Goal: Information Seeking & Learning: Learn about a topic

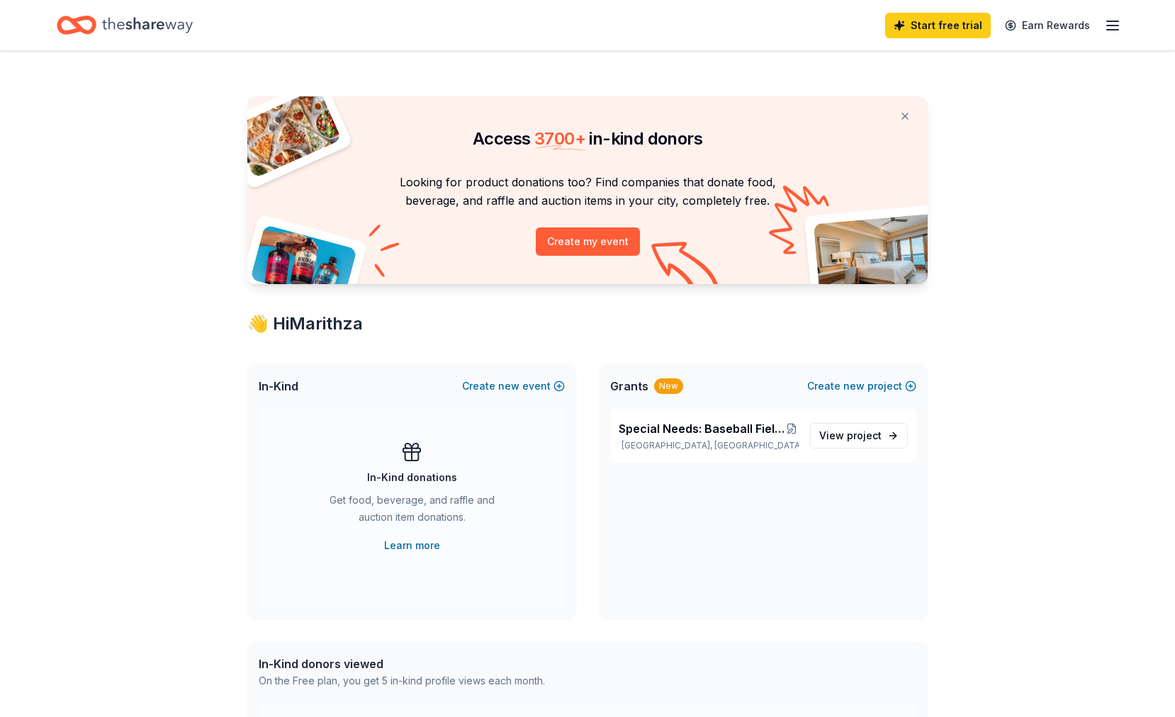
click at [1116, 24] on icon "button" at bounding box center [1112, 25] width 17 height 17
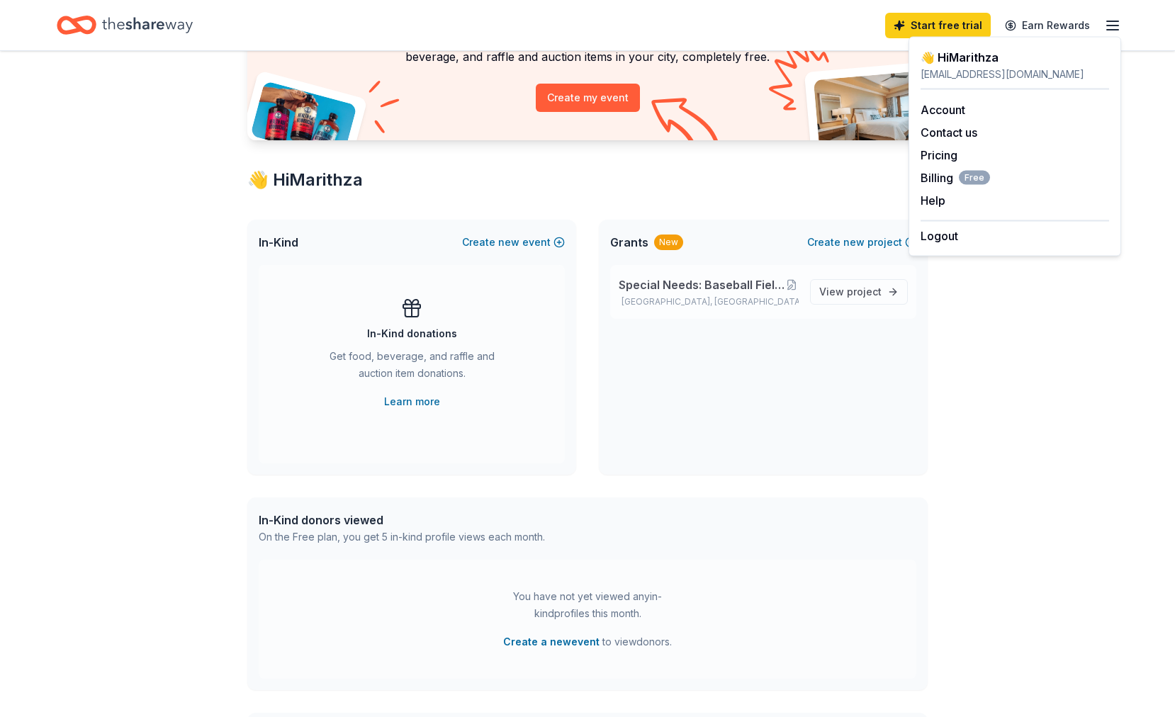
scroll to position [151, 0]
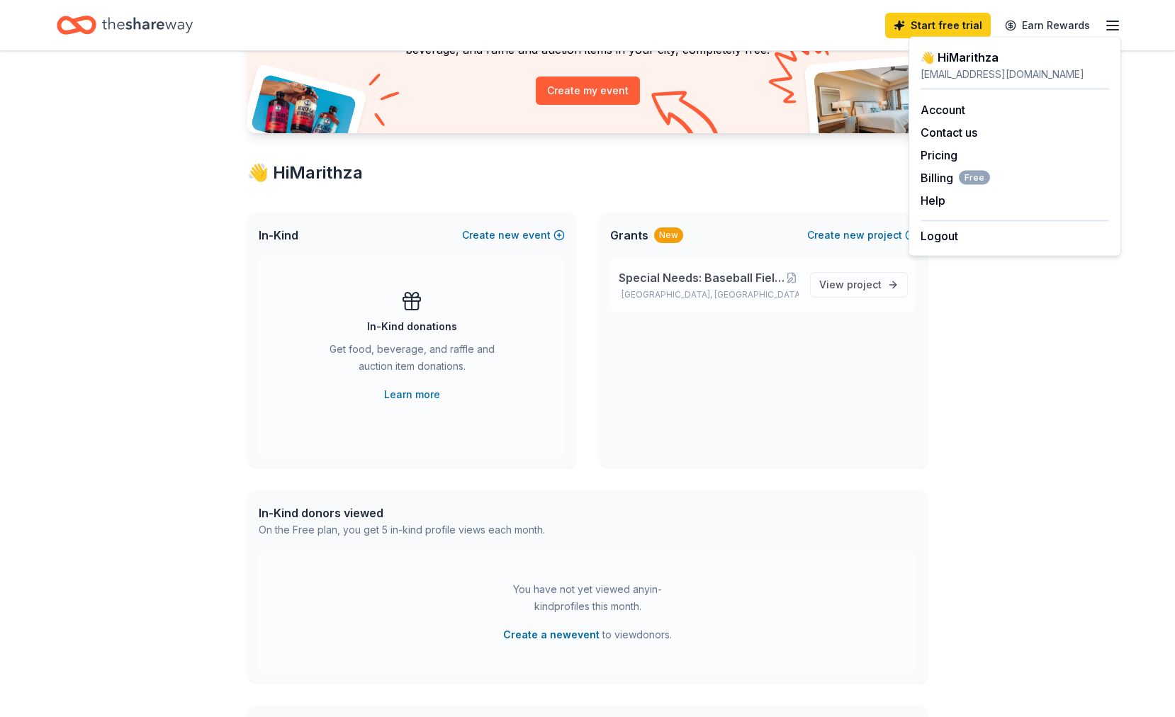
click at [834, 301] on div "Special Needs: Baseball Field Turf Expansion & Replacement Jacksonville, FL Vie…" at bounding box center [763, 285] width 306 height 54
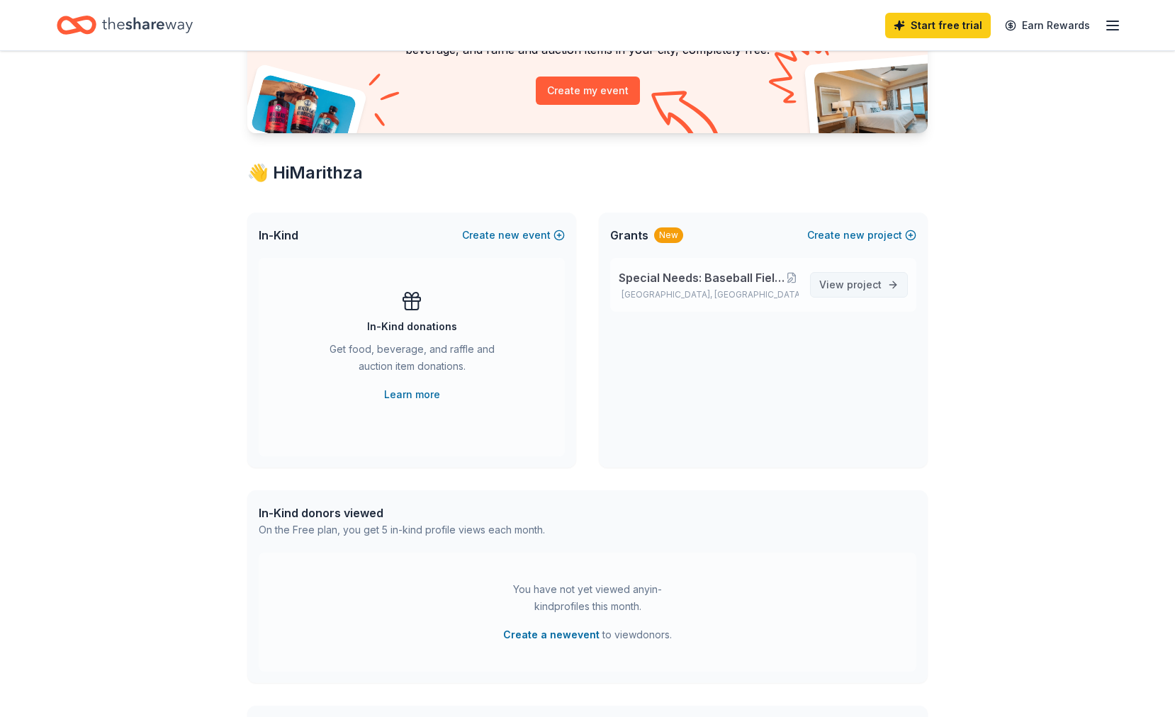
click at [844, 282] on span "View project" at bounding box center [850, 284] width 62 height 17
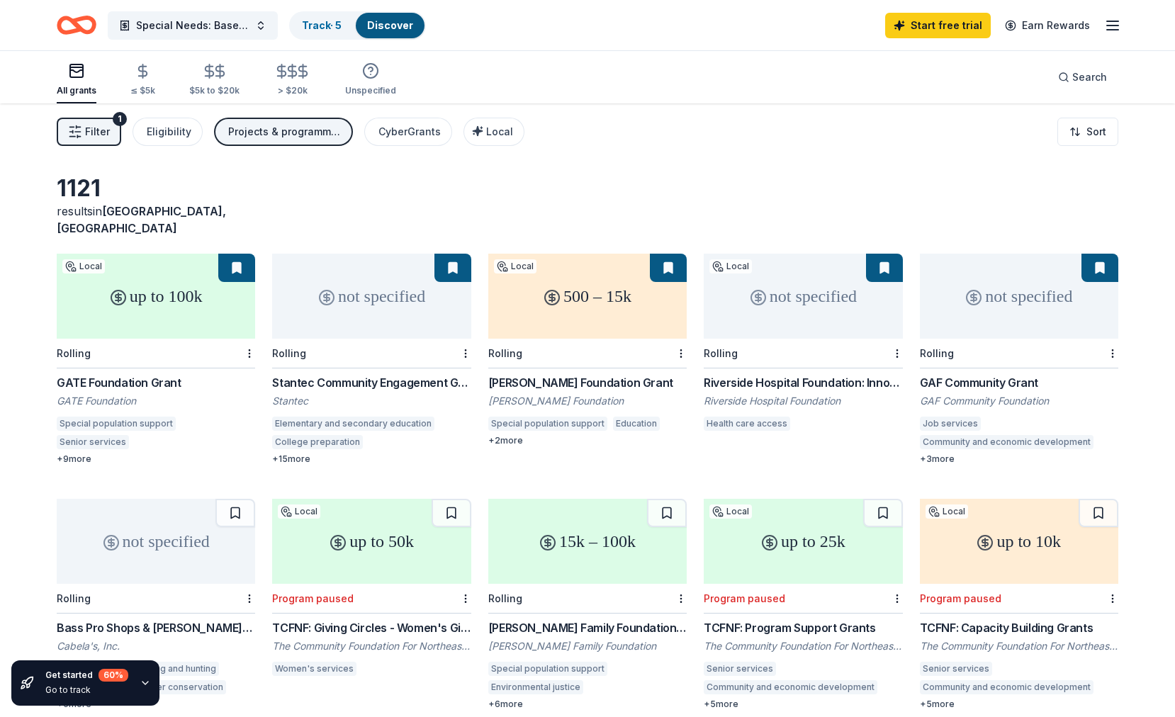
click at [157, 298] on div "up to 100k" at bounding box center [156, 296] width 198 height 85
click at [592, 374] on div "MaryEllen Willis Foundation Grant" at bounding box center [587, 382] width 198 height 17
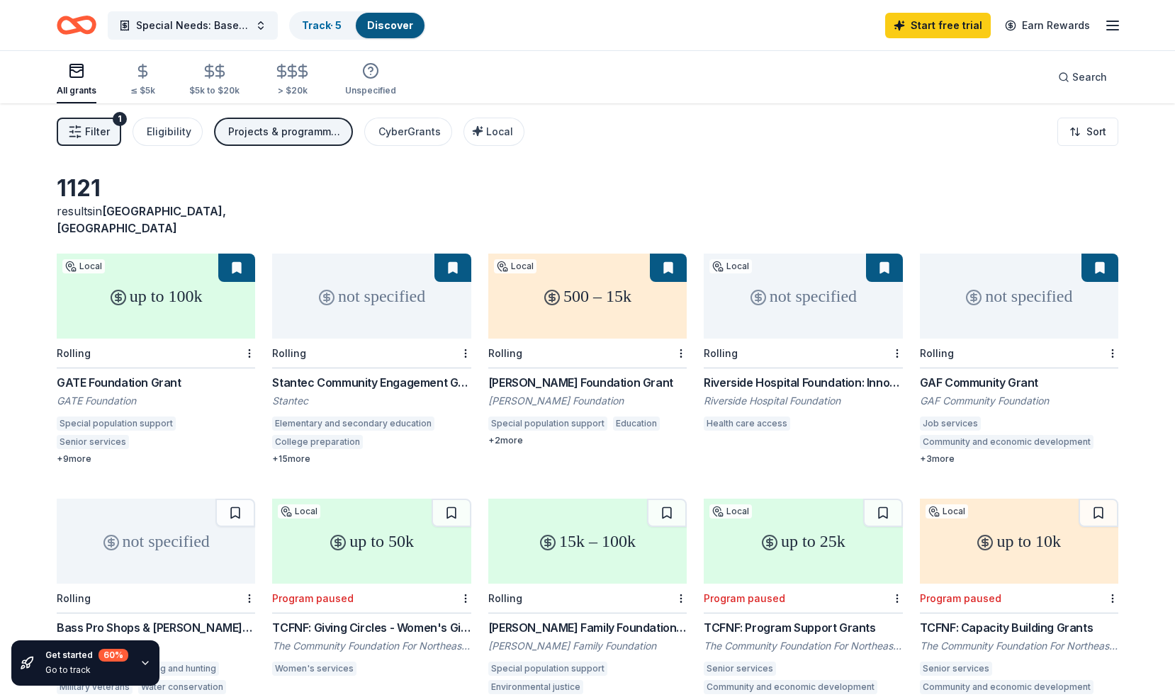
click at [148, 544] on div "not specified" at bounding box center [156, 541] width 198 height 85
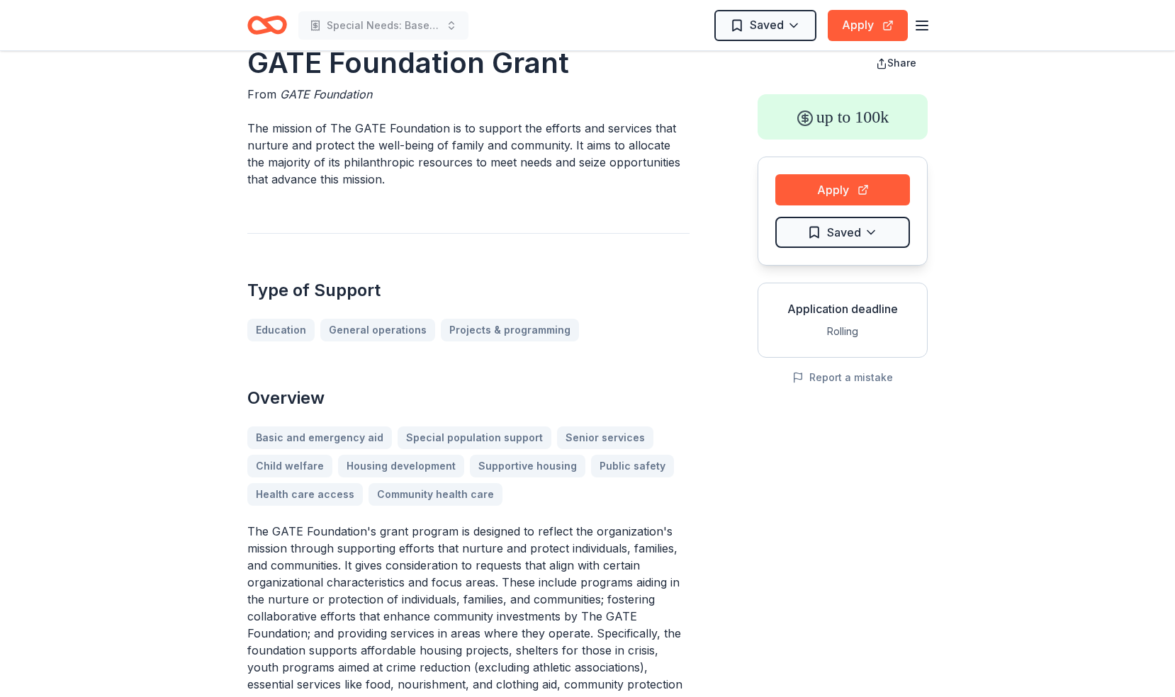
scroll to position [29, 0]
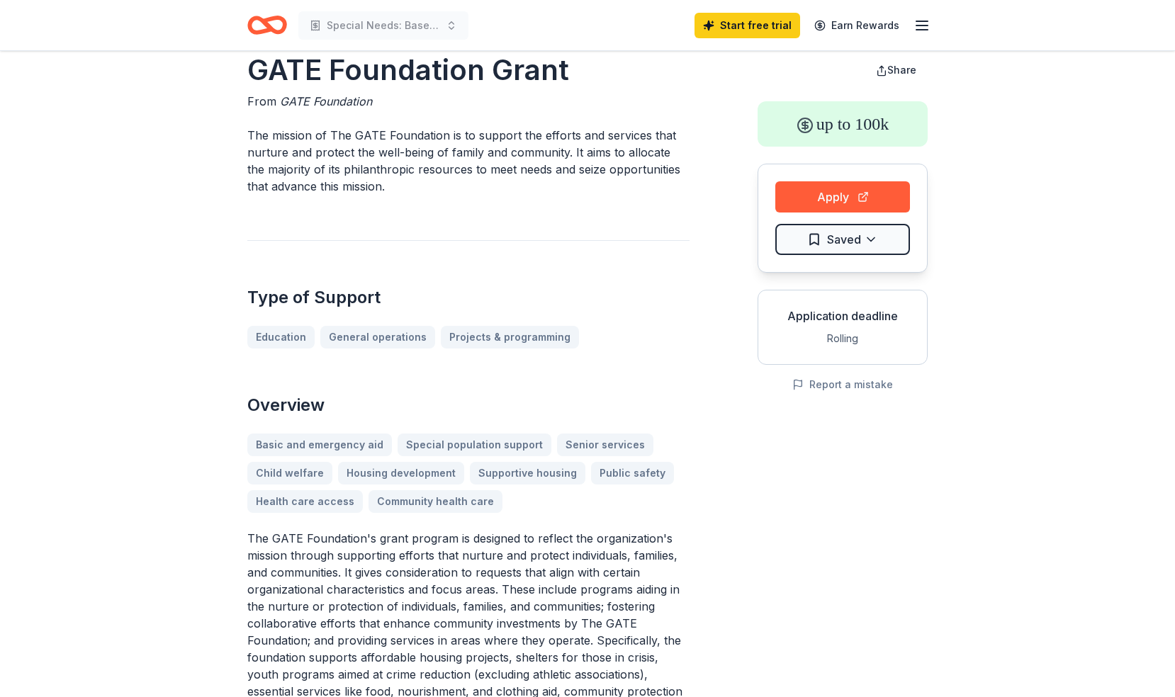
drag, startPoint x: 513, startPoint y: 507, endPoint x: 250, endPoint y: 439, distance: 271.6
click at [250, 439] on div "Basic and emergency aid Special population support Senior services Child welfar…" at bounding box center [468, 473] width 442 height 79
drag, startPoint x: 252, startPoint y: 404, endPoint x: 548, endPoint y: 547, distance: 329.6
click at [548, 547] on div "Overview Basic and emergency aid Special population support Senior services Chi…" at bounding box center [468, 564] width 442 height 340
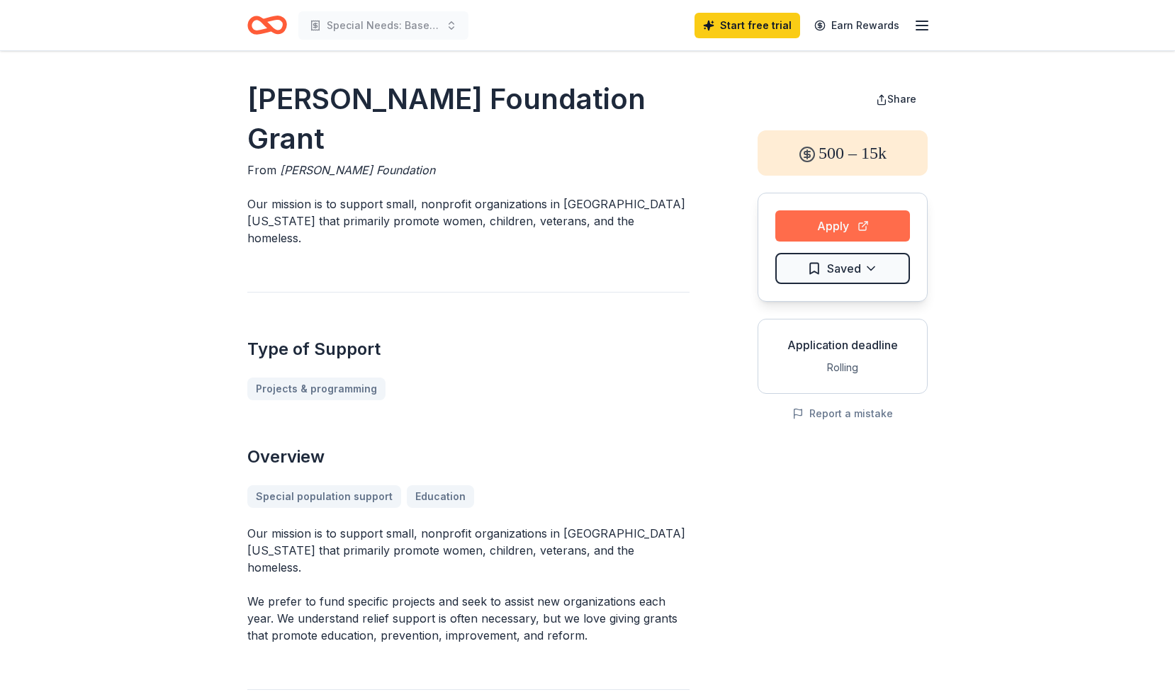
click at [815, 237] on button "Apply" at bounding box center [842, 225] width 135 height 31
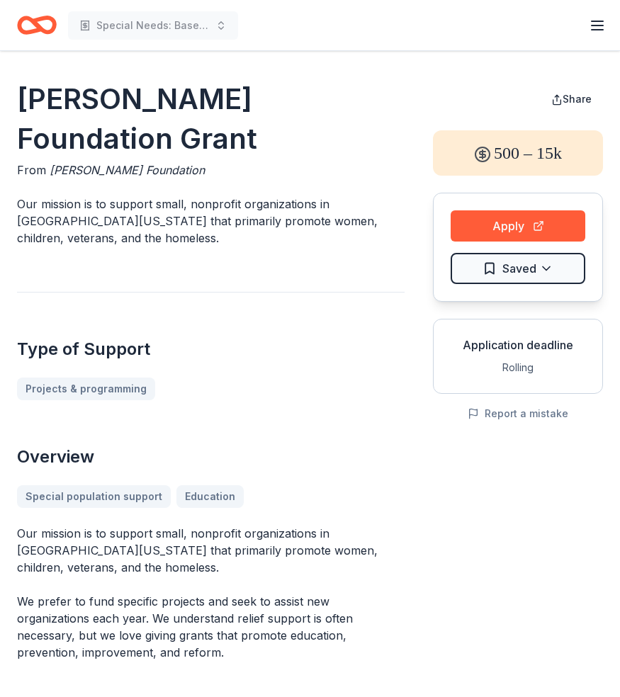
drag, startPoint x: 85, startPoint y: 237, endPoint x: 24, endPoint y: 203, distance: 69.4
click at [24, 203] on p "Our mission is to support small, nonprofit organizations in Northeast Florida t…" at bounding box center [211, 221] width 388 height 51
drag, startPoint x: 18, startPoint y: 203, endPoint x: 77, endPoint y: 241, distance: 70.4
click at [77, 240] on p "Our mission is to support small, nonprofit organizations in Northeast Florida t…" at bounding box center [211, 221] width 388 height 51
click at [114, 241] on p "Our mission is to support small, nonprofit organizations in Northeast Florida t…" at bounding box center [211, 221] width 388 height 51
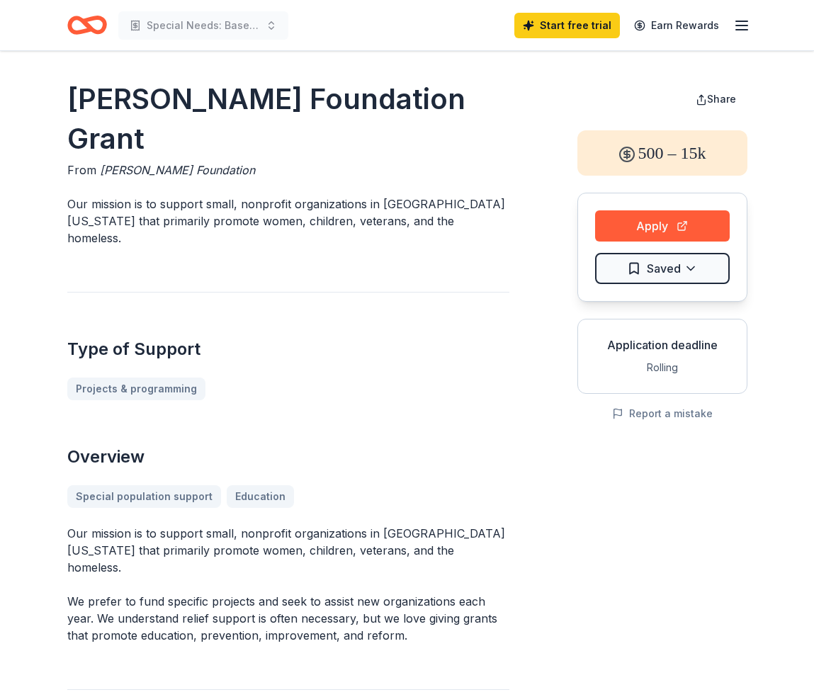
drag, startPoint x: 148, startPoint y: 140, endPoint x: 72, endPoint y: 86, distance: 93.0
click at [72, 86] on h1 "MaryEllen Willis Foundation Grant" at bounding box center [288, 118] width 442 height 79
drag, startPoint x: 68, startPoint y: 93, endPoint x: 244, endPoint y: 224, distance: 219.3
click at [244, 224] on div "MaryEllen Willis Foundation Grant From MaryEllen Willis Foundation Our mission …" at bounding box center [288, 515] width 442 height 872
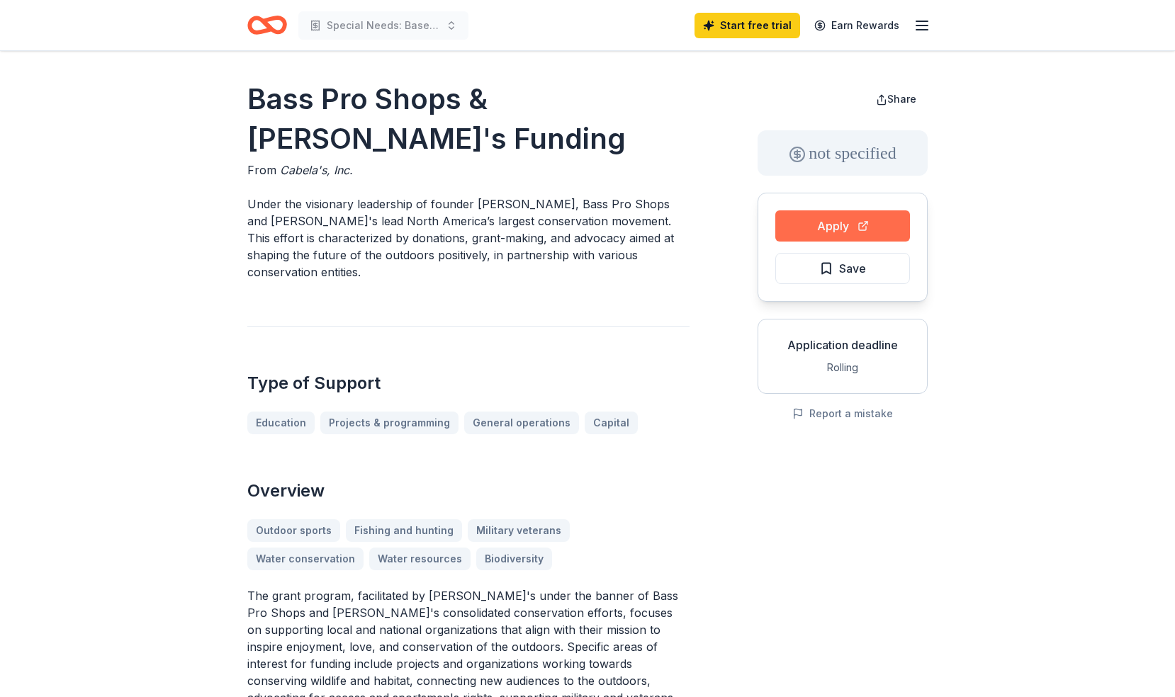
click at [838, 231] on button "Apply" at bounding box center [842, 225] width 135 height 31
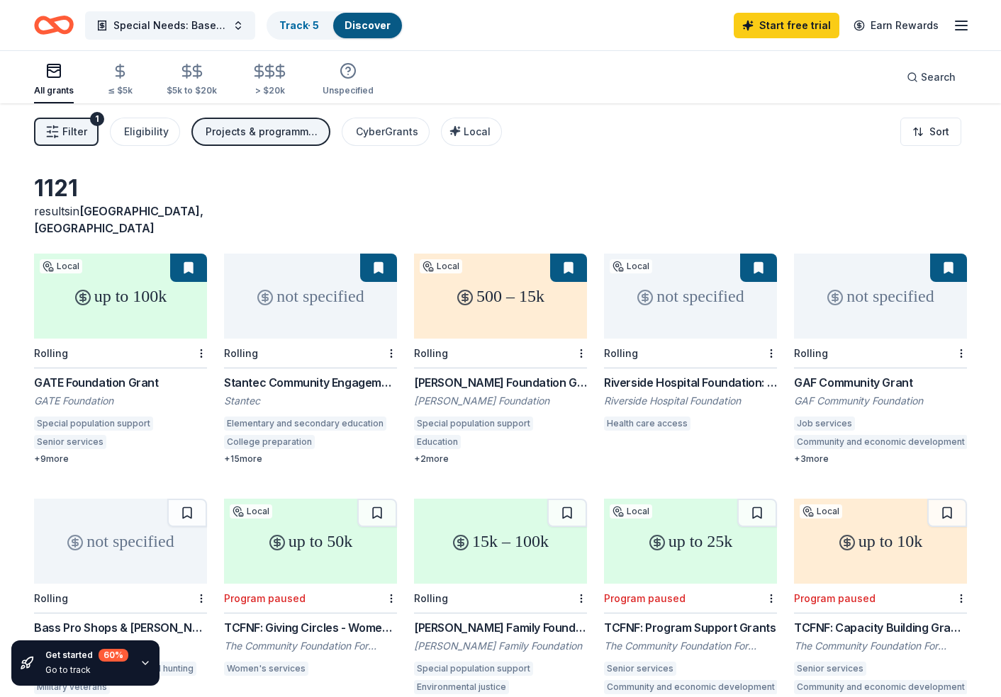
click at [696, 301] on div "not specified" at bounding box center [690, 296] width 173 height 85
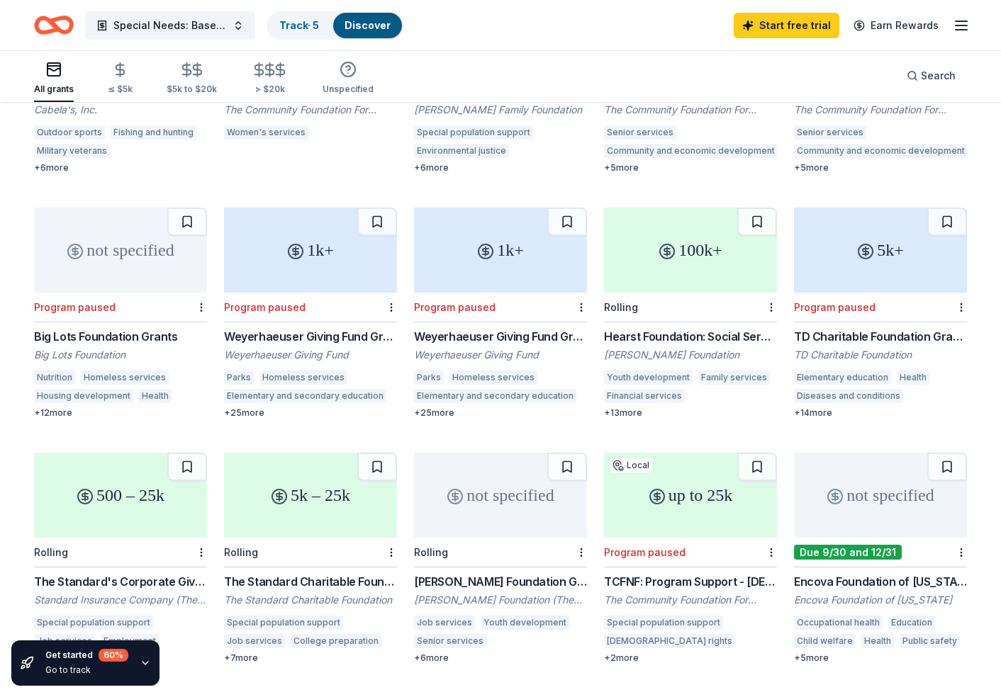
scroll to position [539, 0]
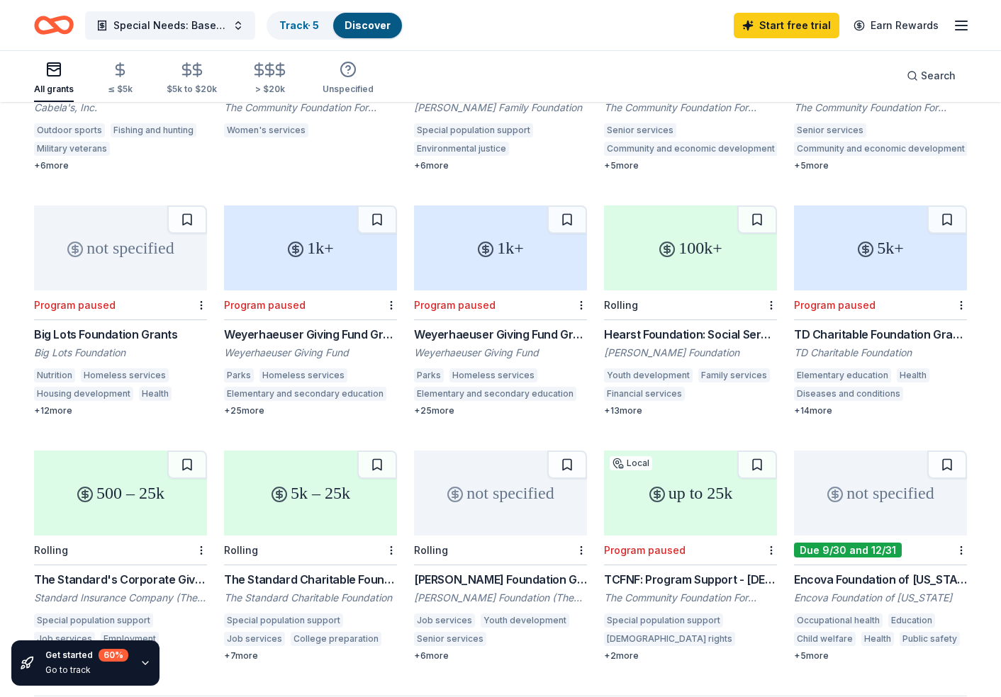
click at [648, 244] on div "100k+" at bounding box center [690, 248] width 173 height 85
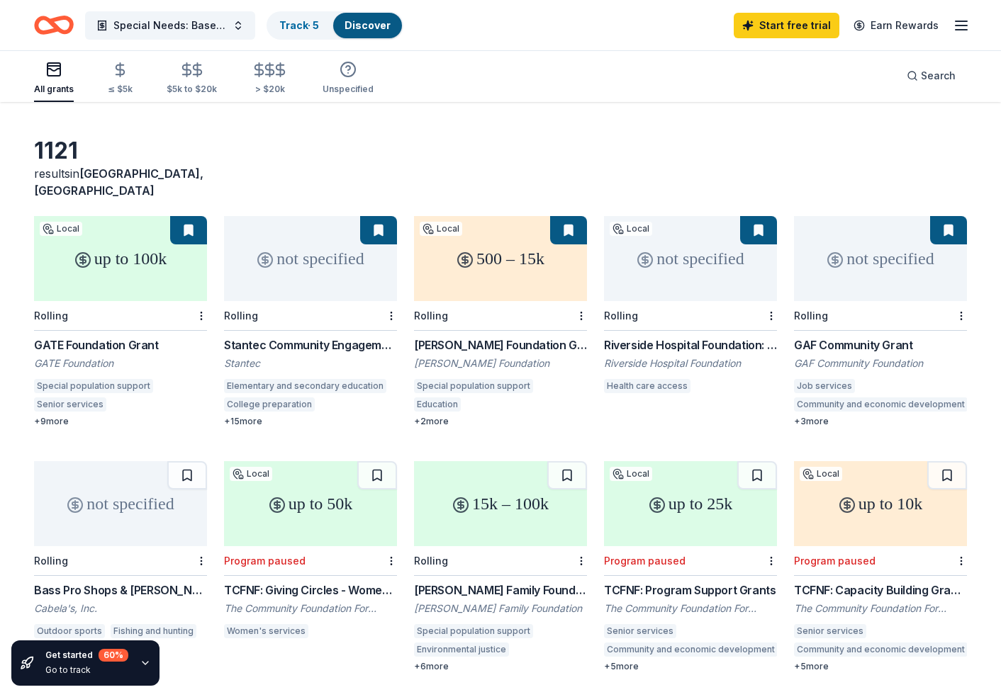
scroll to position [38, 0]
click at [72, 379] on div "Special population support" at bounding box center [93, 386] width 119 height 14
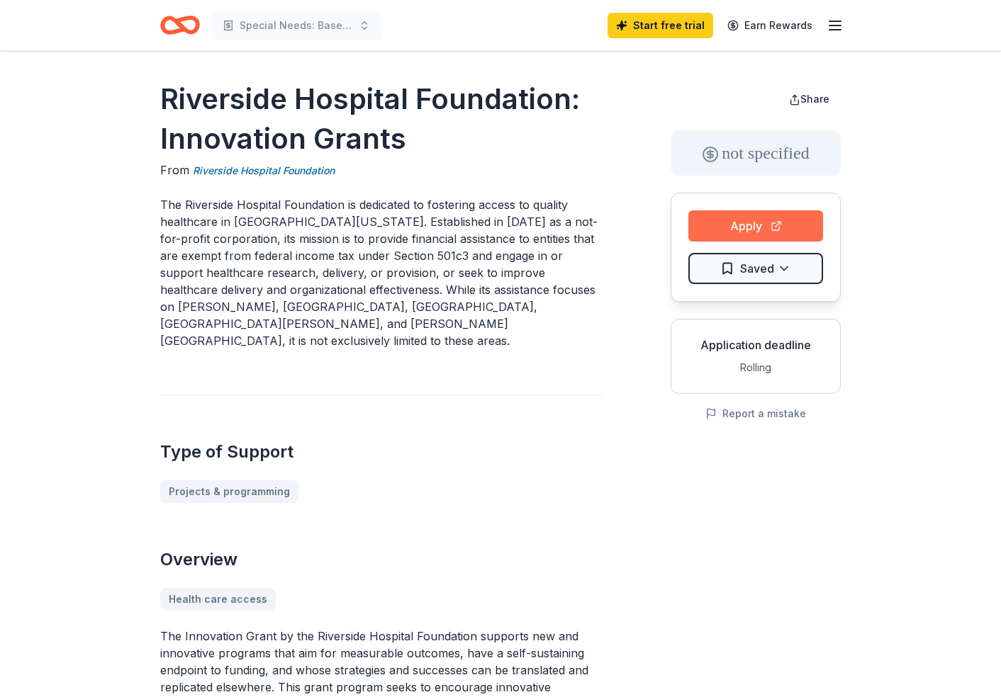
click at [769, 218] on button "Apply" at bounding box center [755, 225] width 135 height 31
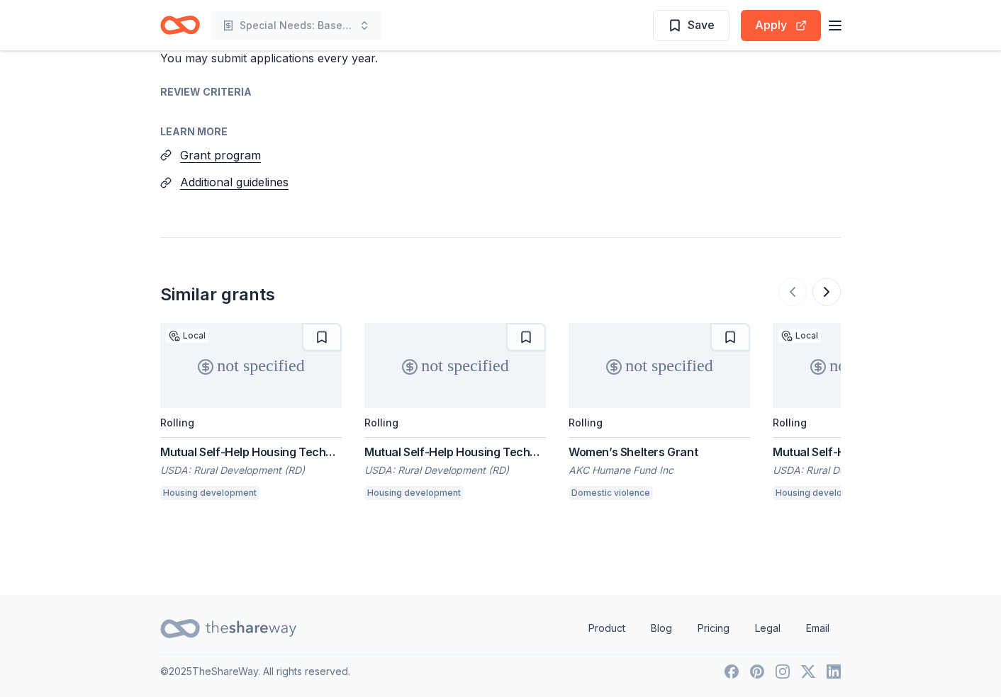
scroll to position [2056, 0]
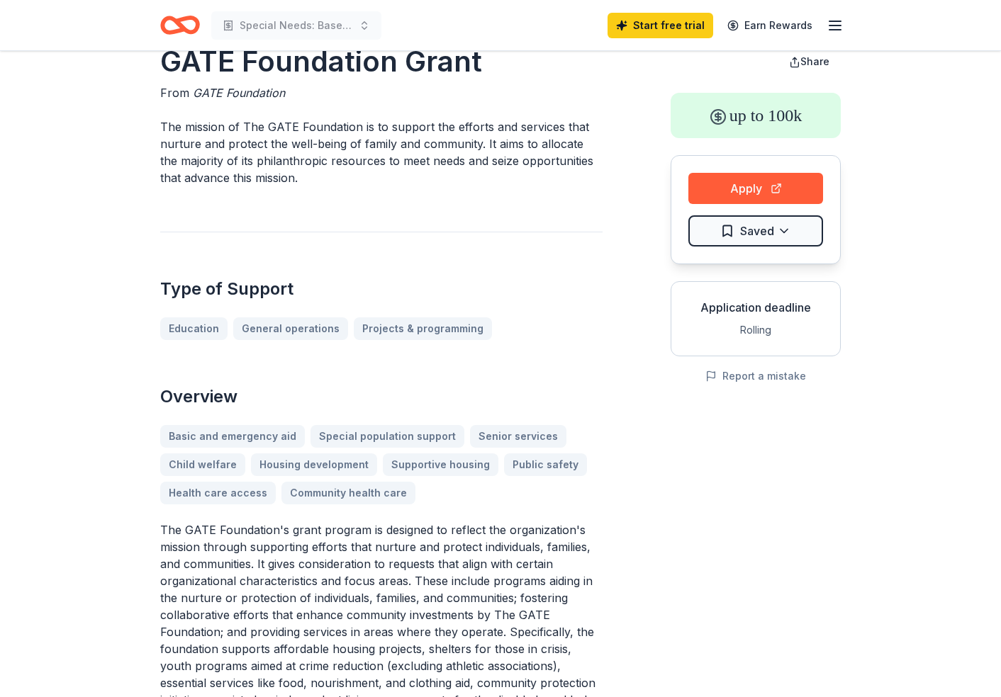
scroll to position [148, 0]
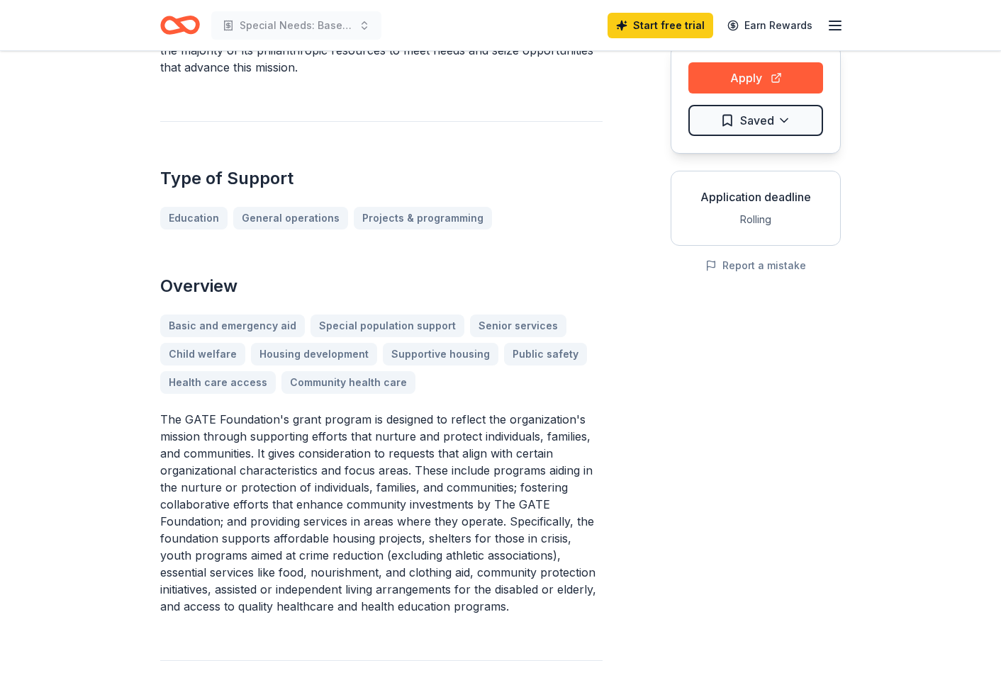
click at [391, 322] on div "Basic and emergency aid Special population support Senior services Child welfar…" at bounding box center [381, 354] width 442 height 79
click at [737, 76] on button "Apply" at bounding box center [755, 77] width 135 height 31
drag, startPoint x: 499, startPoint y: 607, endPoint x: 150, endPoint y: 438, distance: 388.2
drag, startPoint x: 163, startPoint y: 420, endPoint x: 281, endPoint y: 521, distance: 155.8
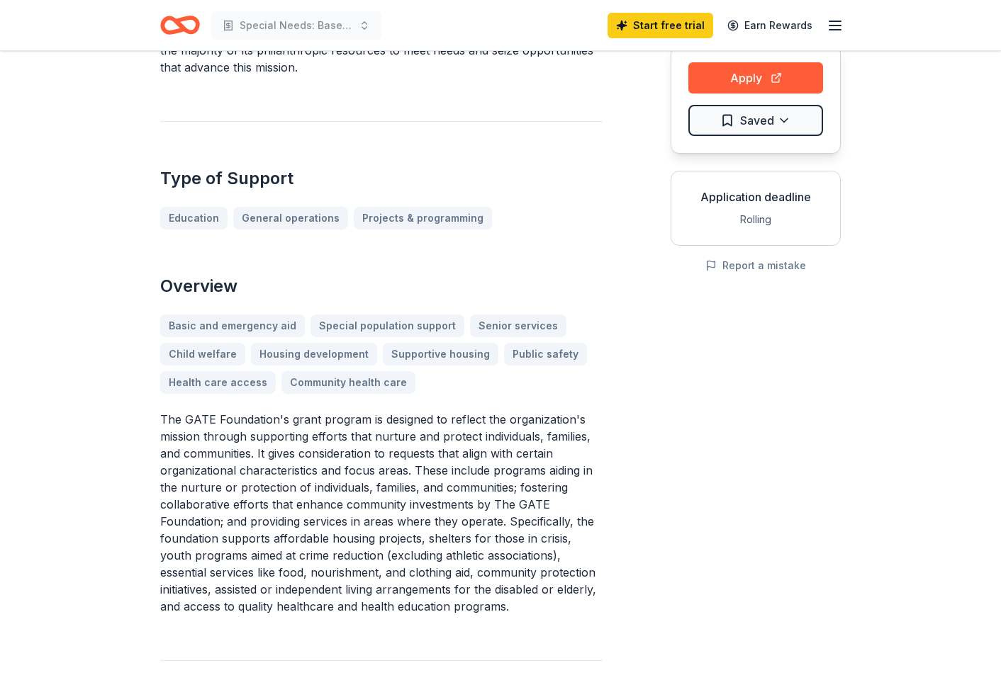
click at [281, 521] on p "The GATE Foundation's grant program is designed to reflect the organization's m…" at bounding box center [381, 513] width 442 height 204
